Goal: Find specific page/section: Find specific page/section

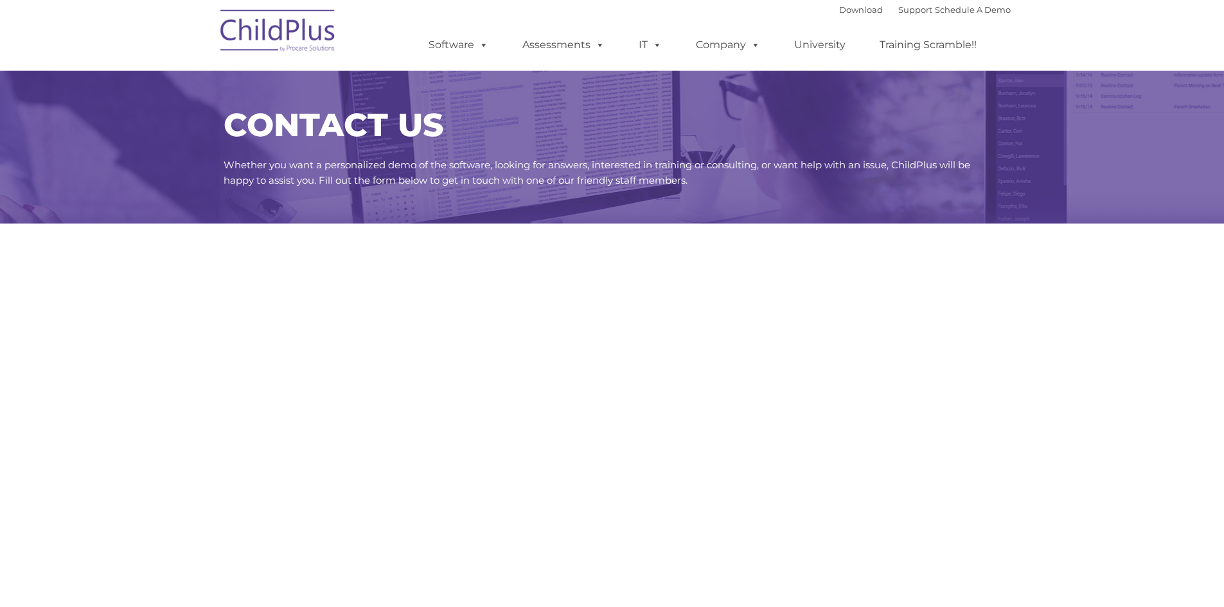
select select "MEDIUM"
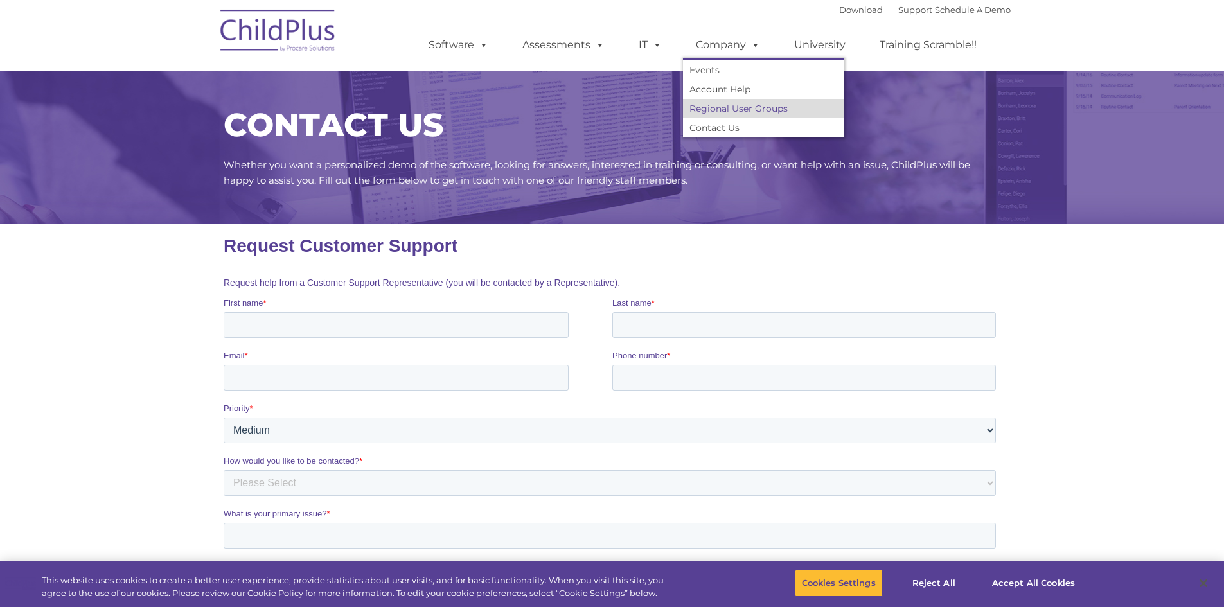
click at [779, 113] on link "Regional User Groups" at bounding box center [763, 108] width 161 height 19
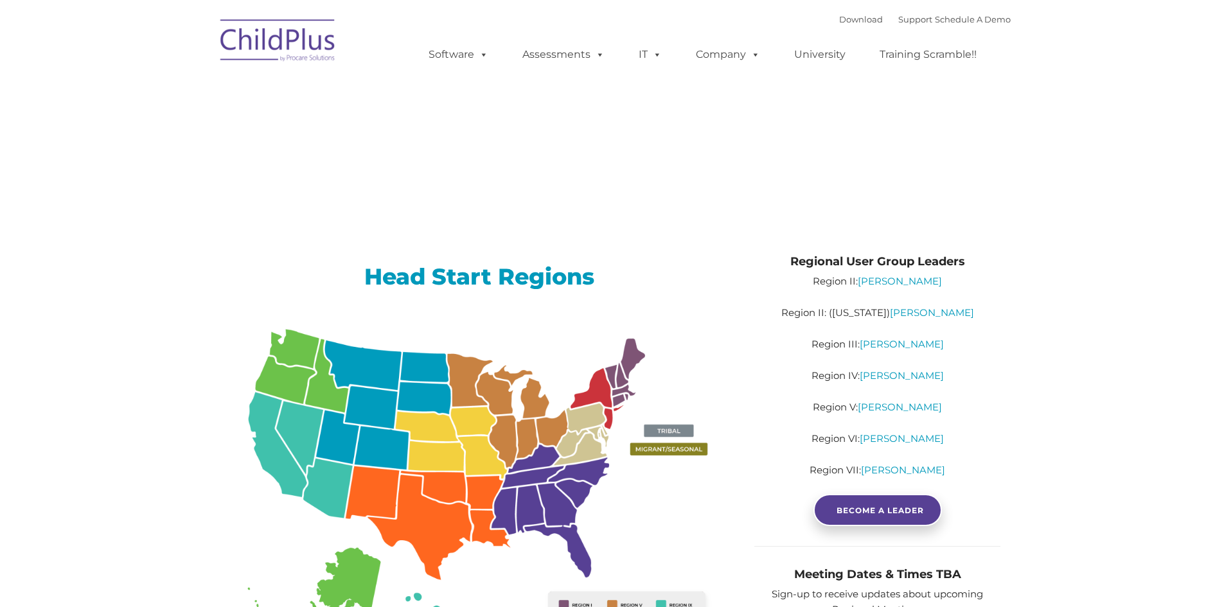
type input ""
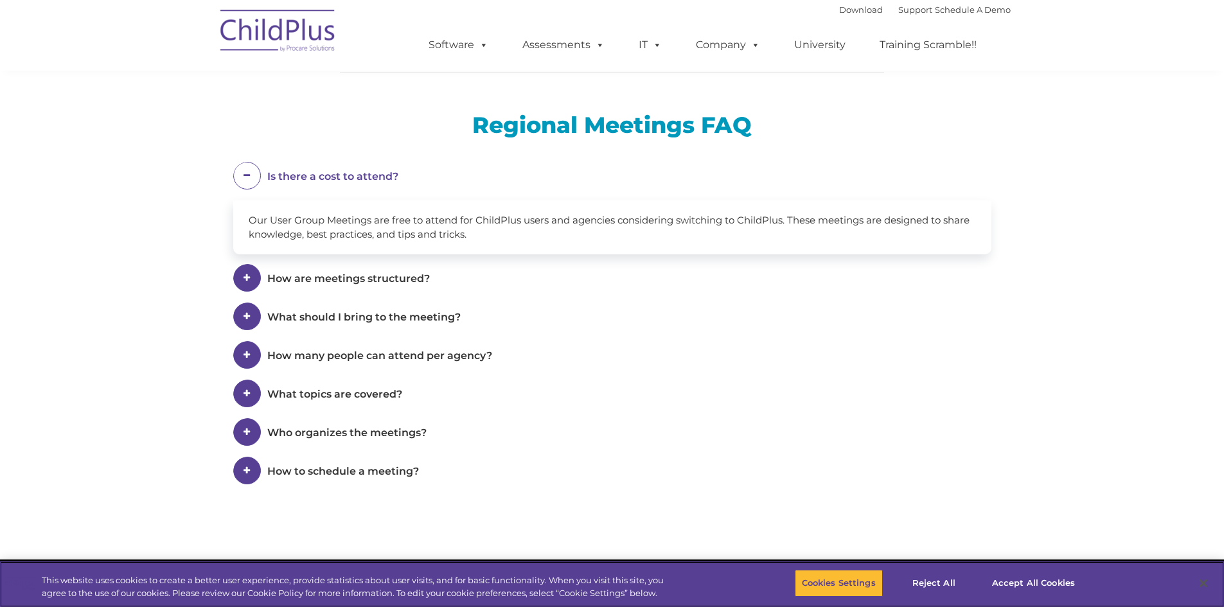
scroll to position [644, 0]
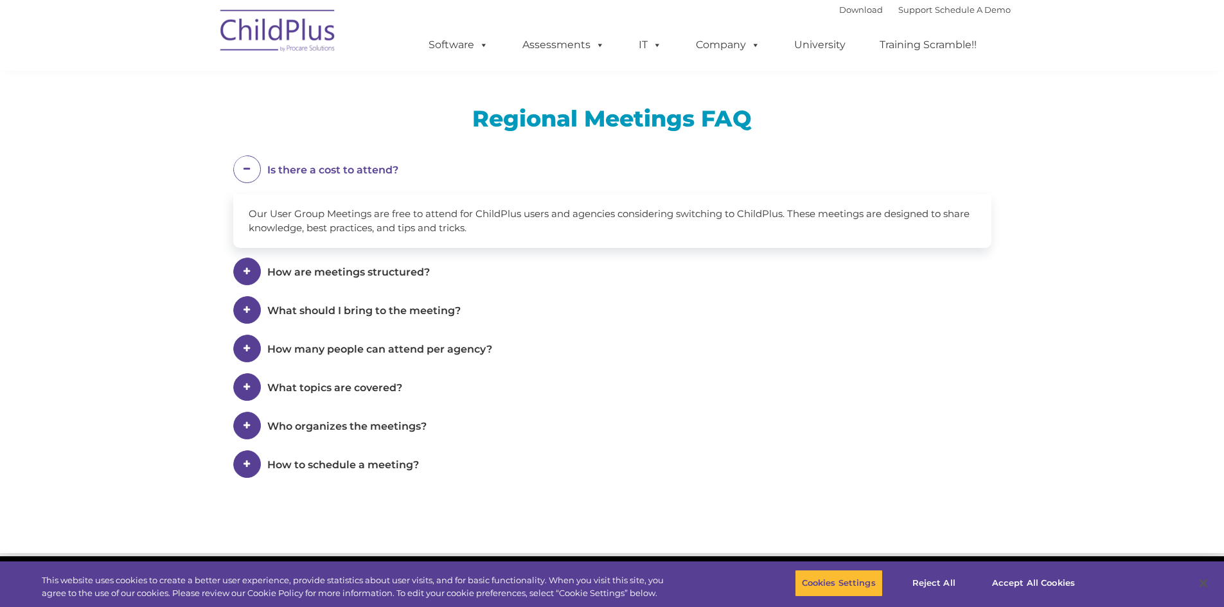
click at [0, 0] on span at bounding box center [0, 0] width 0 height 0
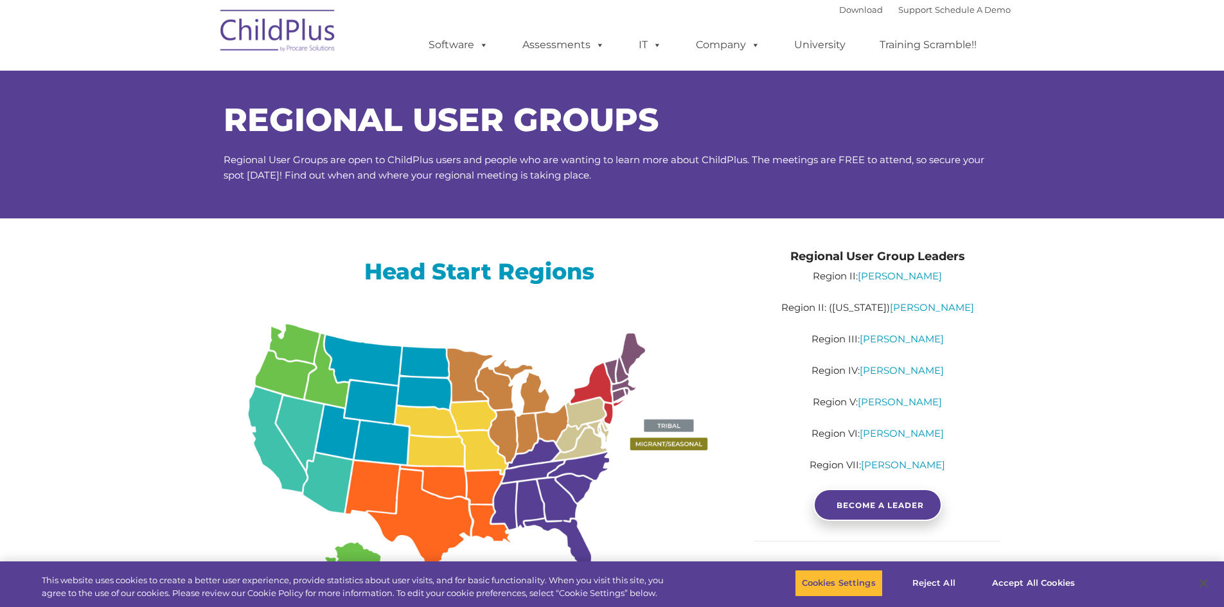
scroll to position [0, 0]
